Goal: Information Seeking & Learning: Find specific fact

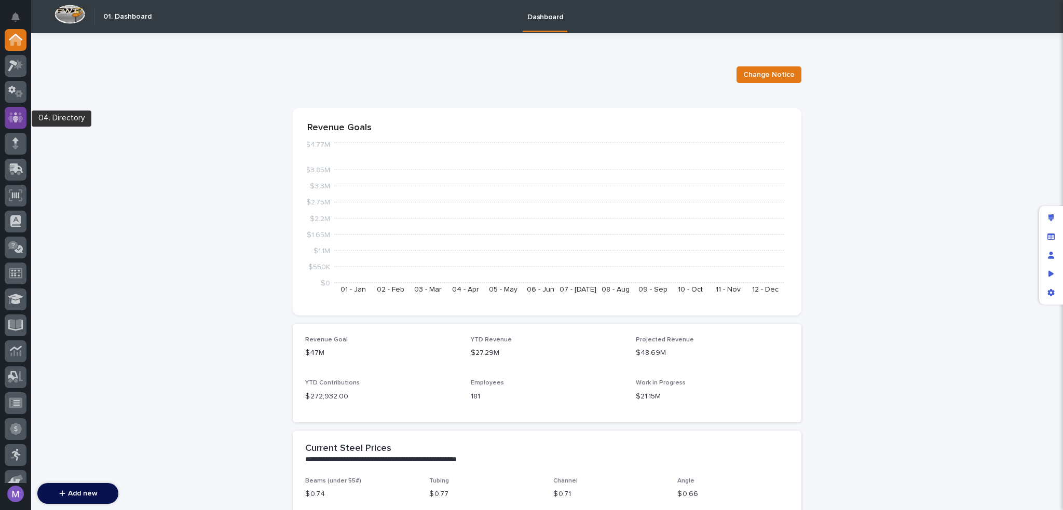
click at [21, 120] on icon at bounding box center [15, 117] width 15 height 10
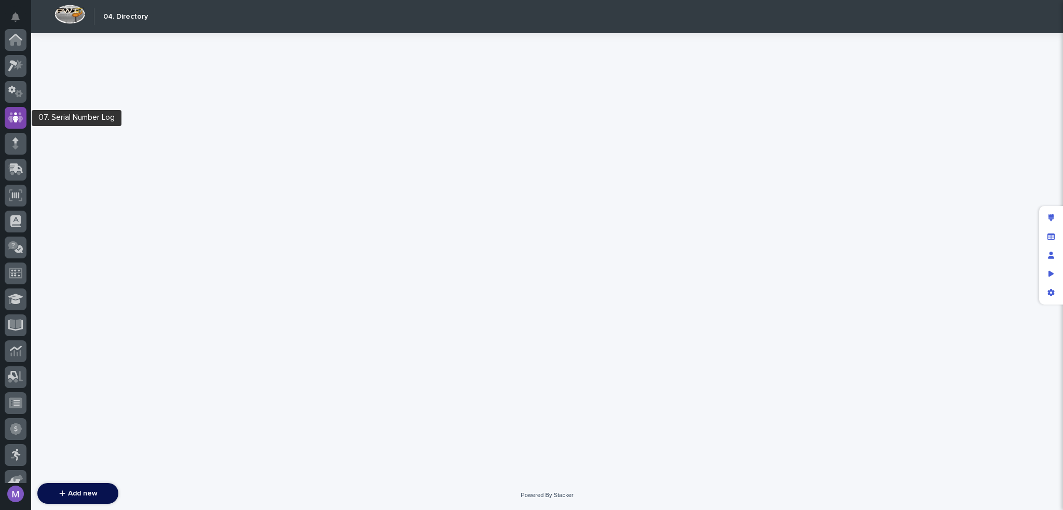
scroll to position [78, 0]
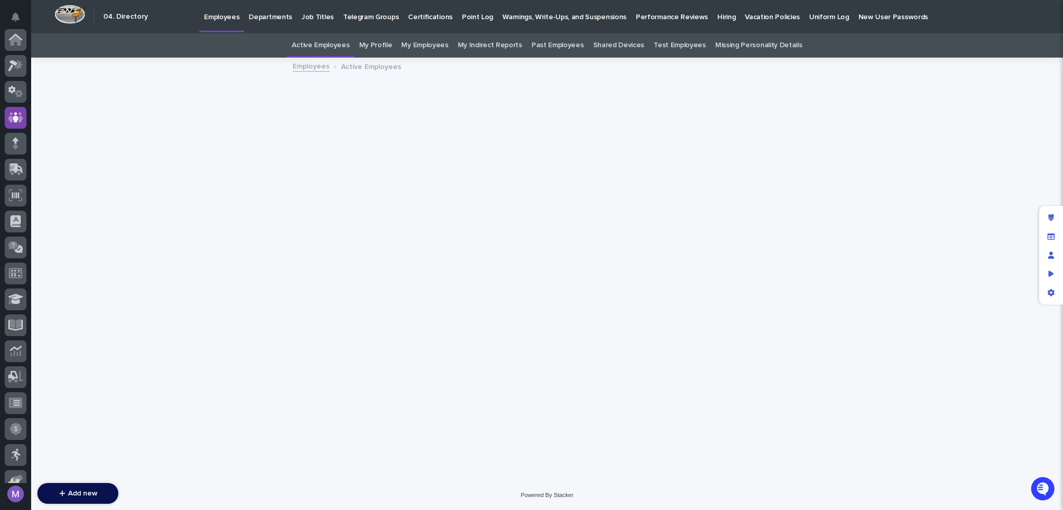
scroll to position [78, 0]
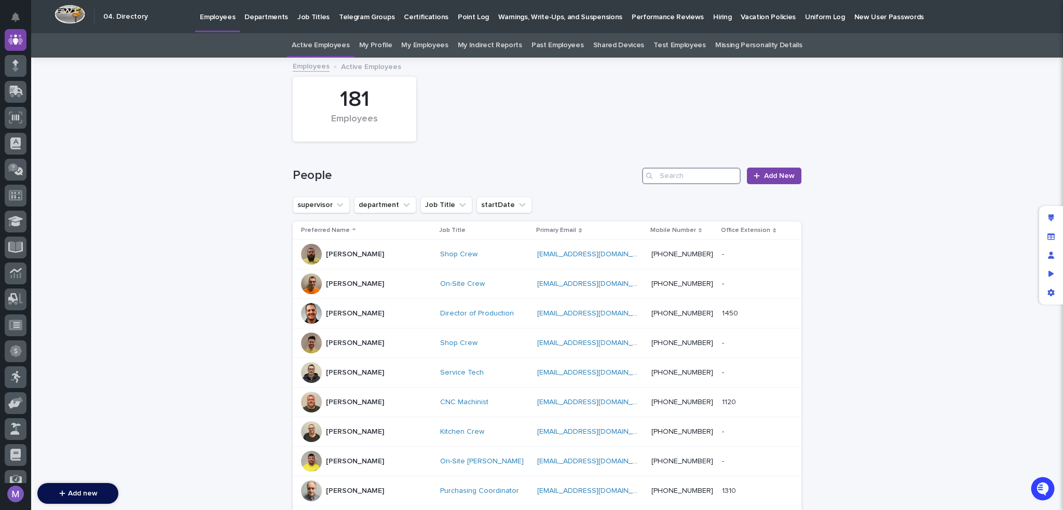
click at [673, 181] on input "Search" at bounding box center [691, 176] width 99 height 17
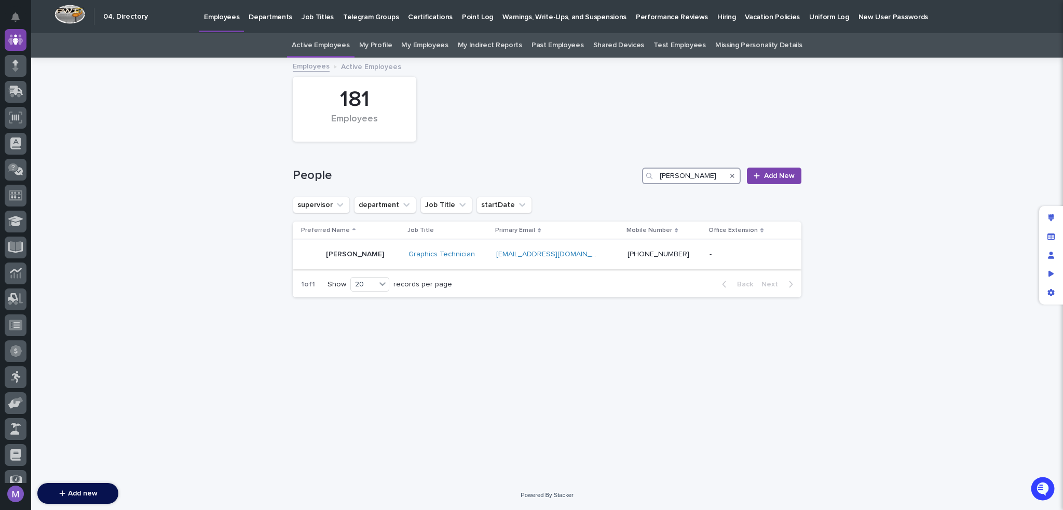
type input "[PERSON_NAME]"
click at [378, 263] on div "[PERSON_NAME]" at bounding box center [350, 254] width 99 height 21
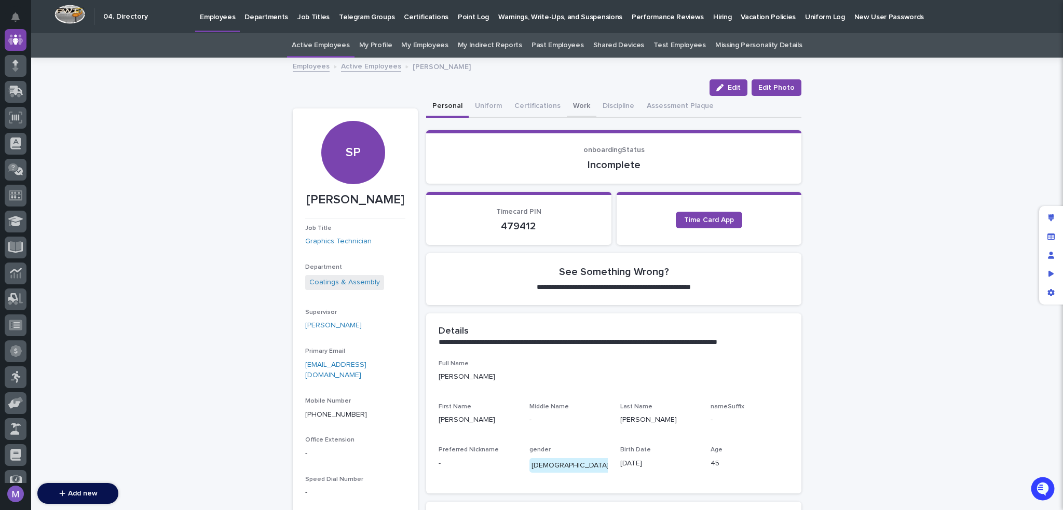
click at [577, 108] on button "Work" at bounding box center [582, 107] width 30 height 22
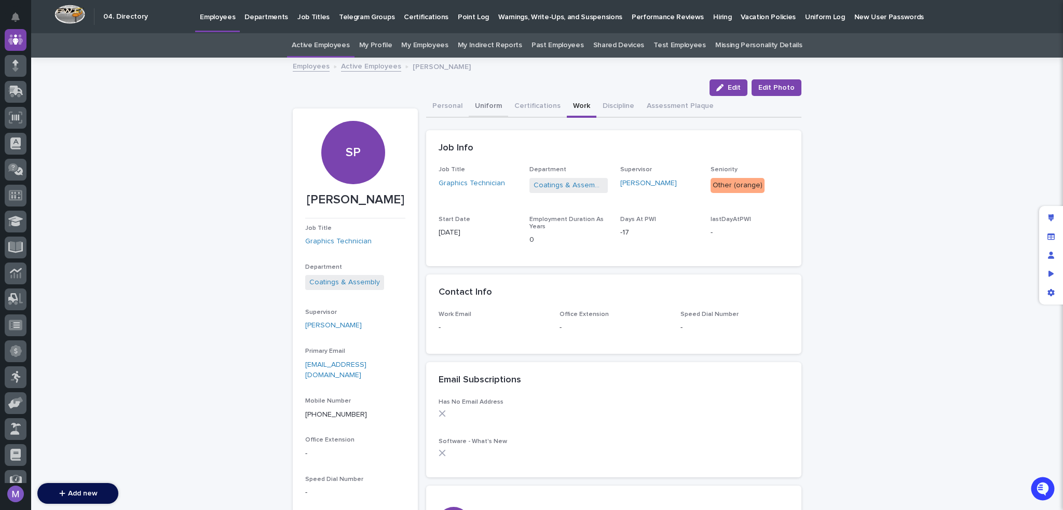
click at [482, 107] on button "Uniform" at bounding box center [488, 107] width 39 height 22
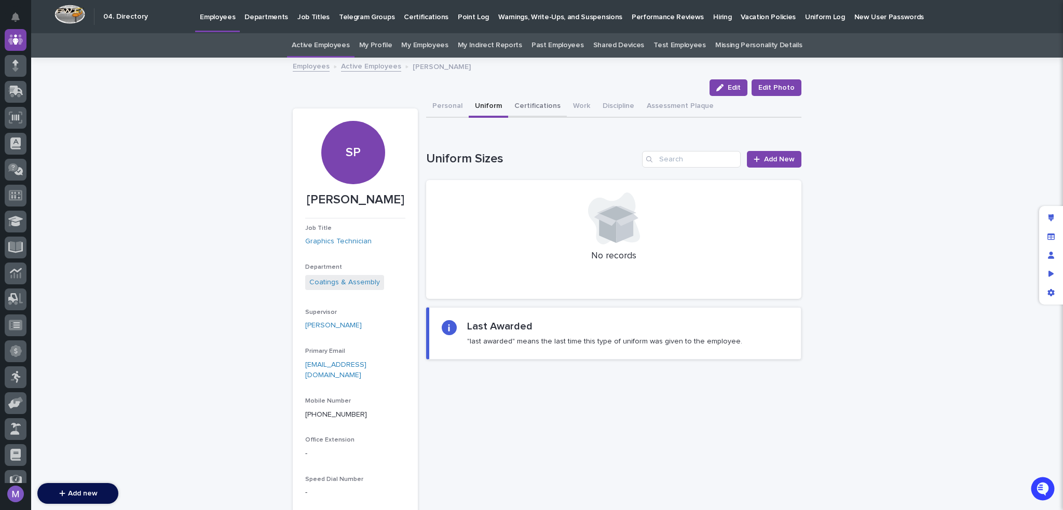
click at [511, 105] on button "Certifications" at bounding box center [537, 107] width 59 height 22
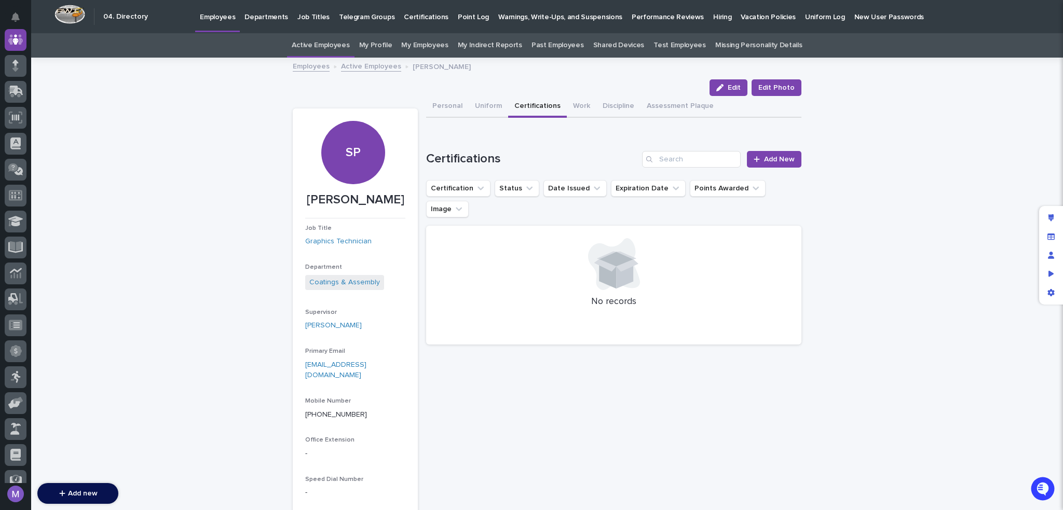
click at [713, 18] on p "Hiring" at bounding box center [722, 11] width 18 height 22
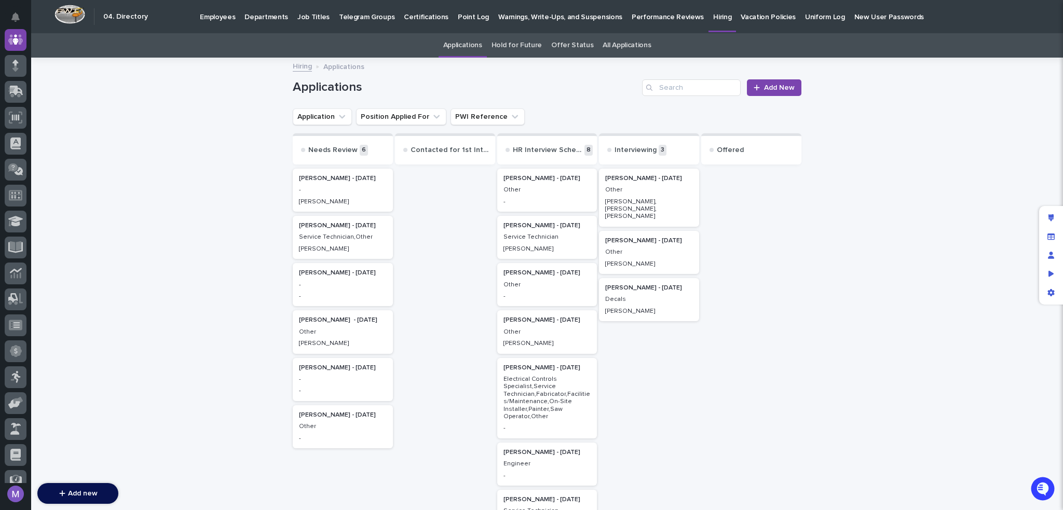
click at [561, 289] on div "[PERSON_NAME] - [DATE] Other -" at bounding box center [547, 284] width 100 height 43
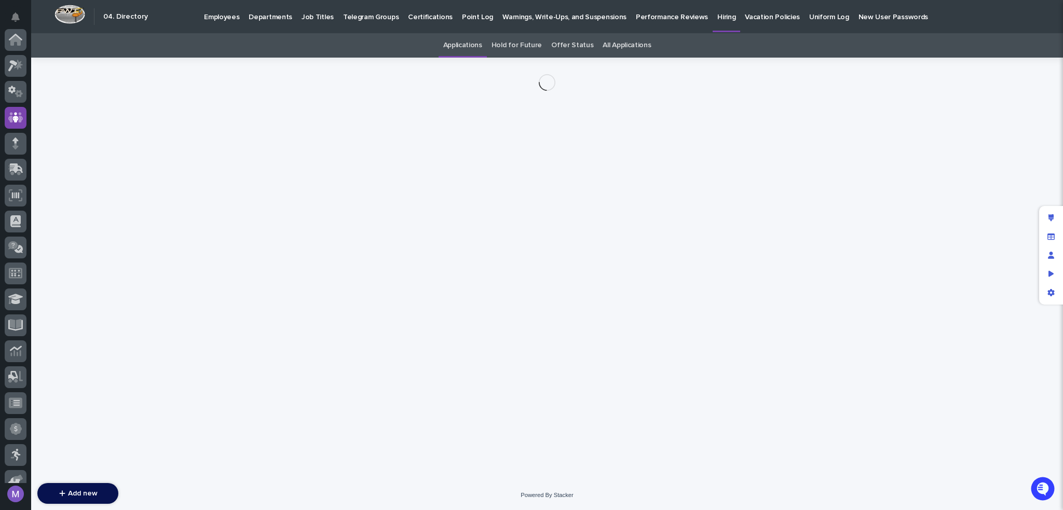
scroll to position [78, 0]
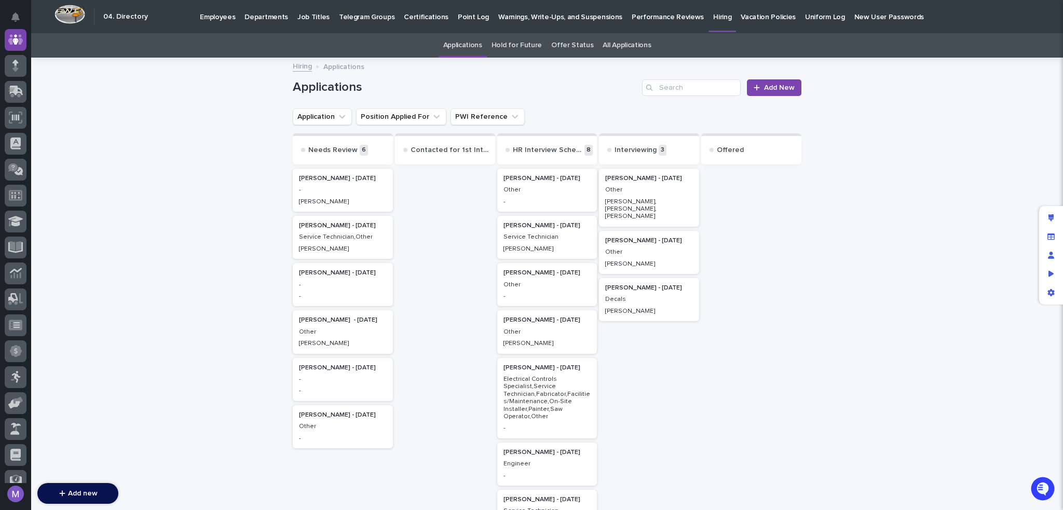
click at [664, 284] on p "[PERSON_NAME] - [DATE]" at bounding box center [649, 287] width 88 height 7
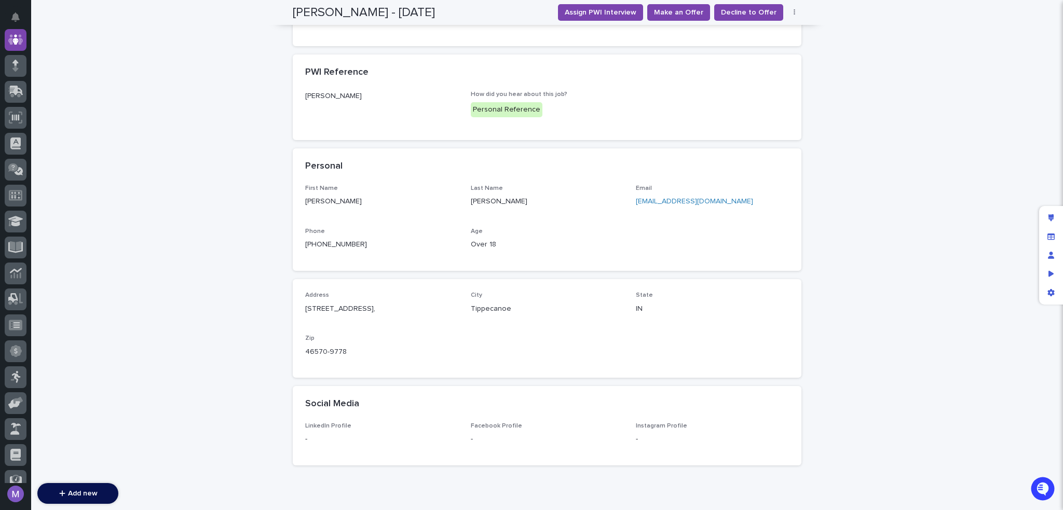
scroll to position [623, 0]
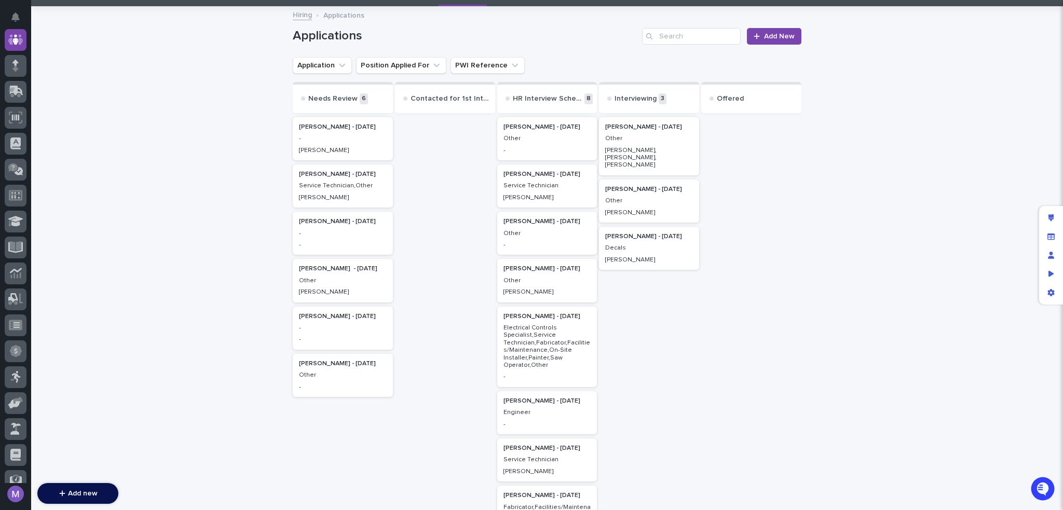
scroll to position [33, 0]
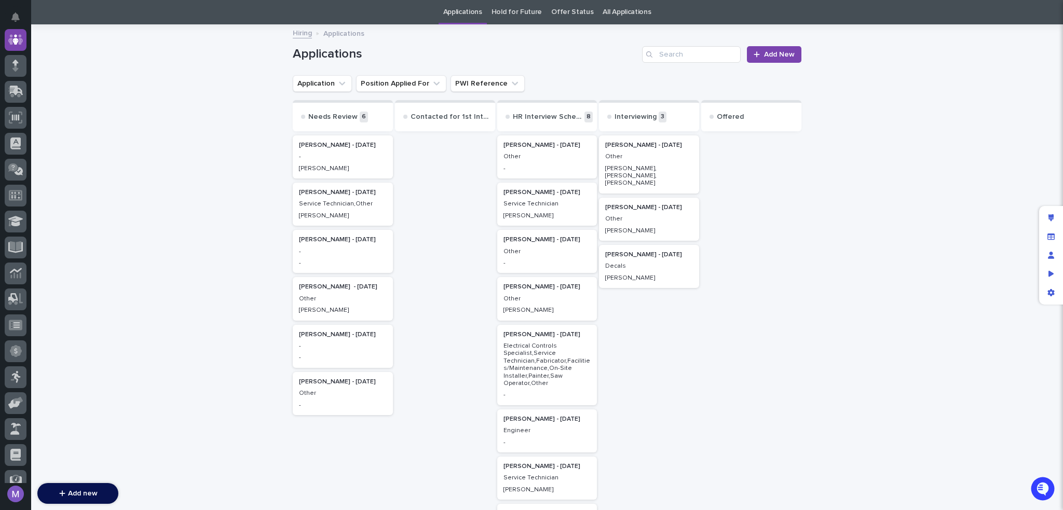
click at [564, 157] on p "Other" at bounding box center [547, 156] width 88 height 7
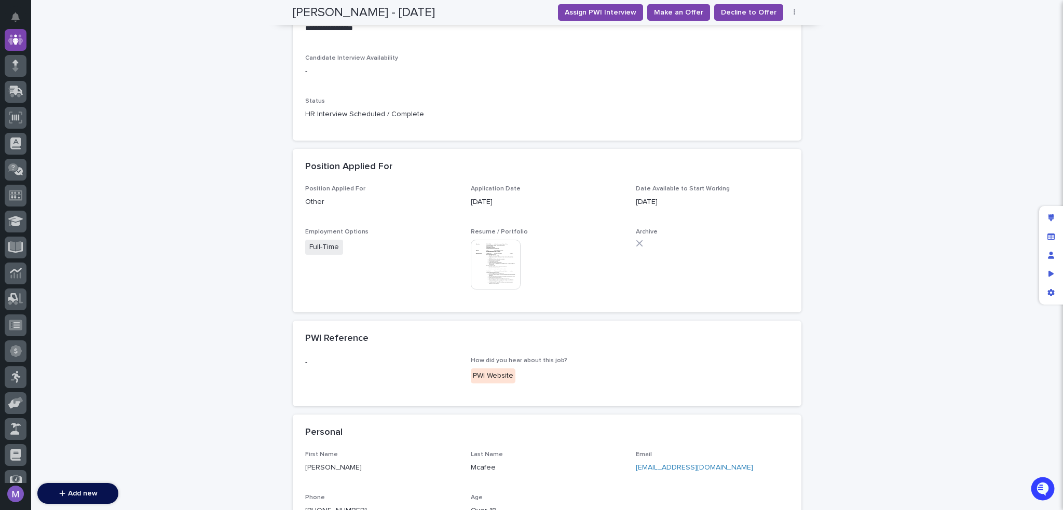
scroll to position [246, 0]
click at [510, 262] on img at bounding box center [496, 265] width 50 height 50
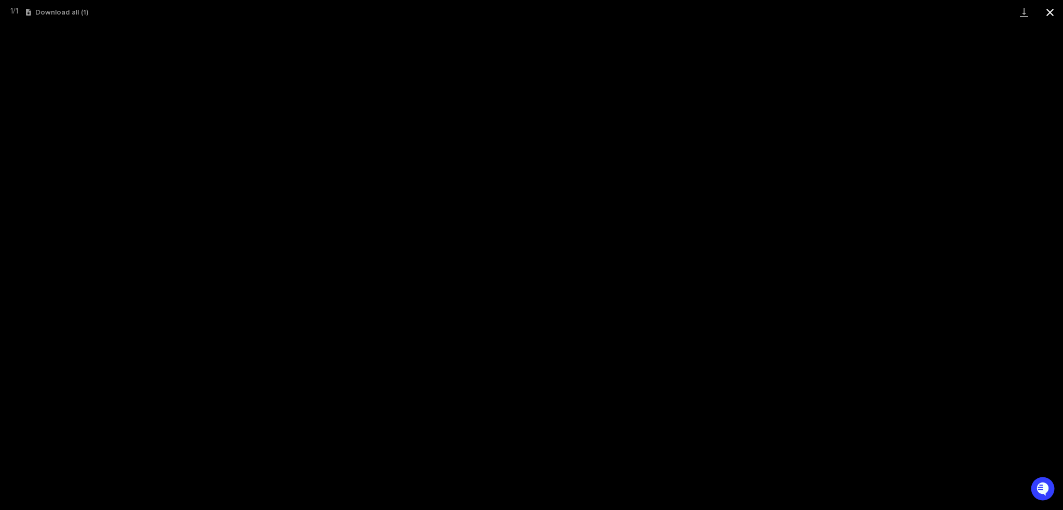
click at [1049, 14] on button "Close gallery" at bounding box center [1050, 12] width 26 height 24
